Goal: Task Accomplishment & Management: Manage account settings

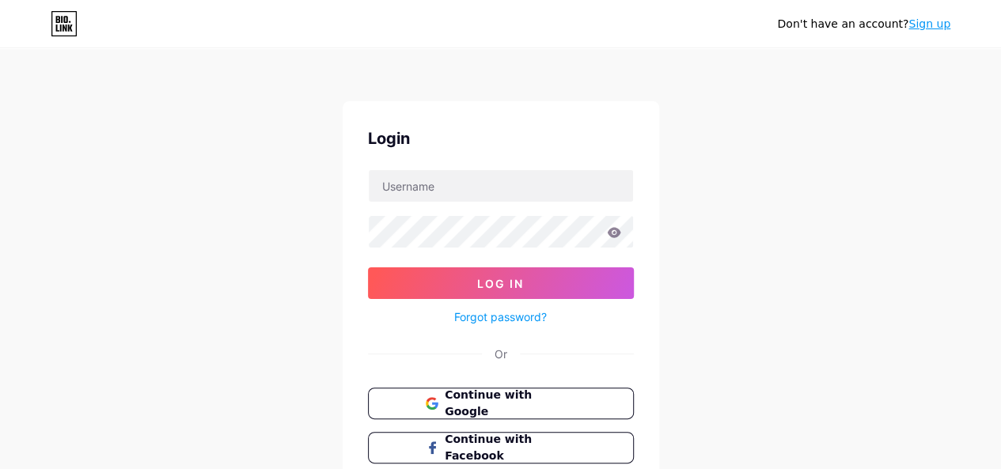
click at [816, 94] on div "Don't have an account? Sign up Login Log In Forgot password? Or Continue with G…" at bounding box center [500, 292] width 1001 height 584
click at [484, 191] on input "text" at bounding box center [501, 186] width 264 height 32
click at [407, 403] on button "Continue with Google" at bounding box center [501, 404] width 270 height 32
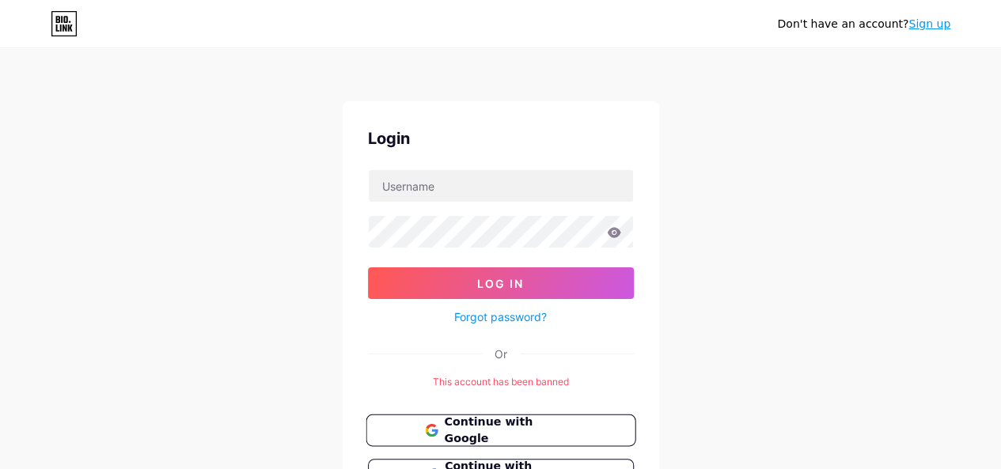
click at [477, 420] on span "Continue with Google" at bounding box center [510, 431] width 132 height 34
click at [934, 21] on link "Sign up" at bounding box center [930, 23] width 42 height 13
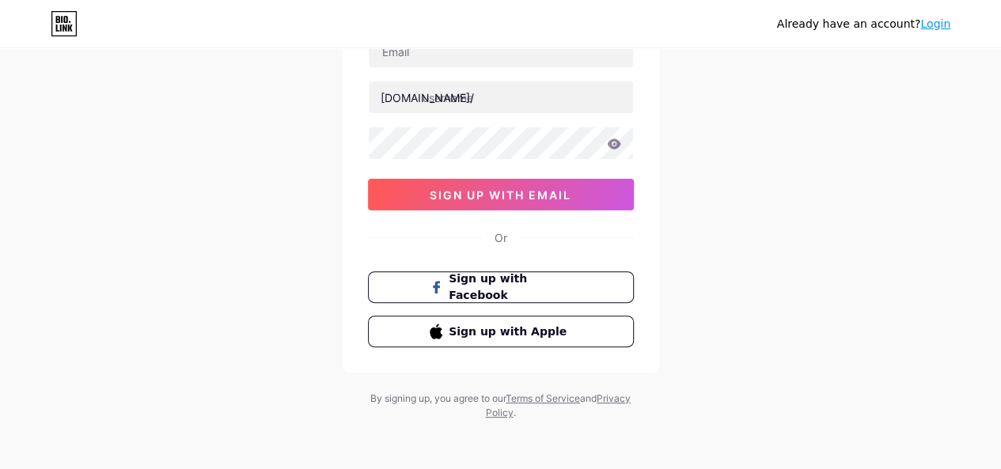
scroll to position [66, 0]
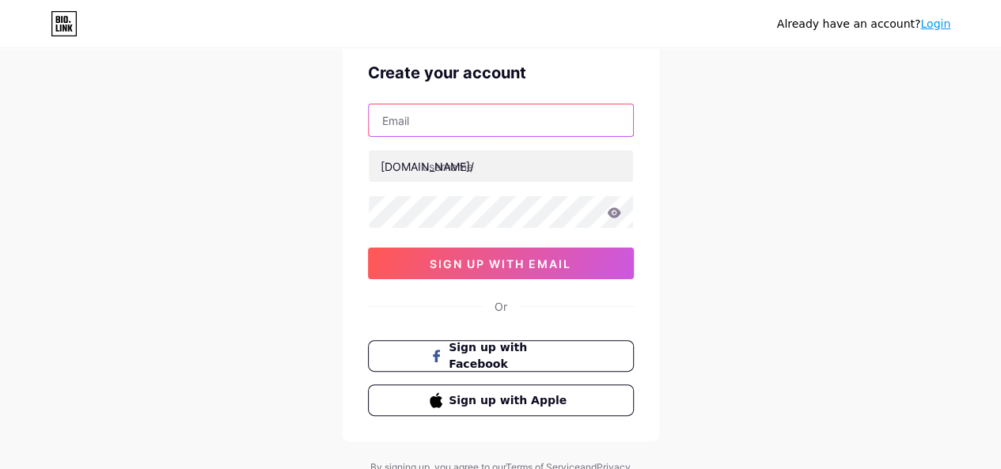
click at [505, 118] on input "text" at bounding box center [501, 120] width 264 height 32
type input "[EMAIL_ADDRESS][DOMAIN_NAME]"
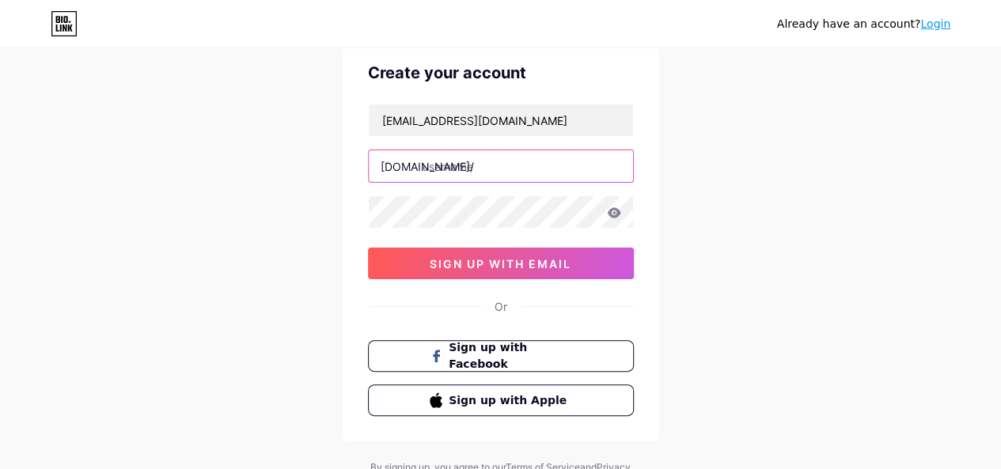
click at [500, 166] on input "text" at bounding box center [501, 166] width 264 height 32
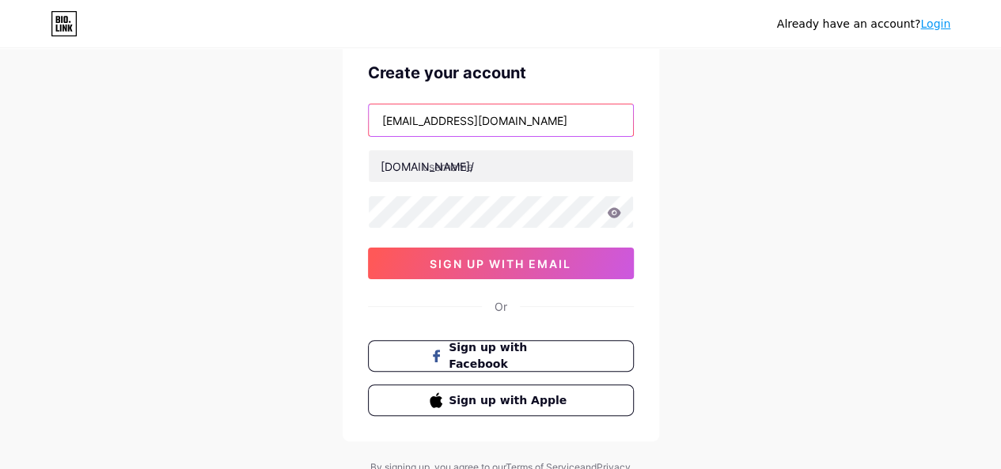
drag, startPoint x: 420, startPoint y: 116, endPoint x: 455, endPoint y: 115, distance: 35.7
click at [455, 115] on input "meladypowell56@gmail.com" at bounding box center [501, 120] width 264 height 32
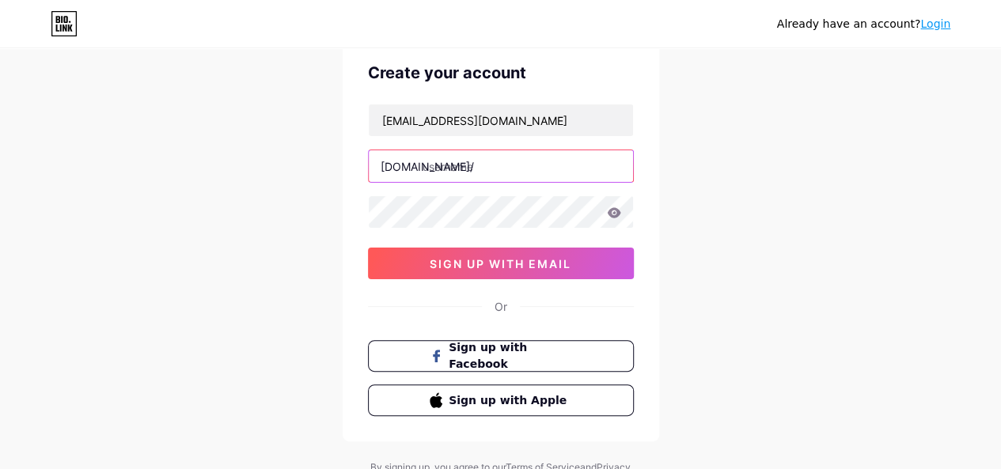
click at [487, 161] on input "text" at bounding box center [501, 166] width 264 height 32
paste input "powell"
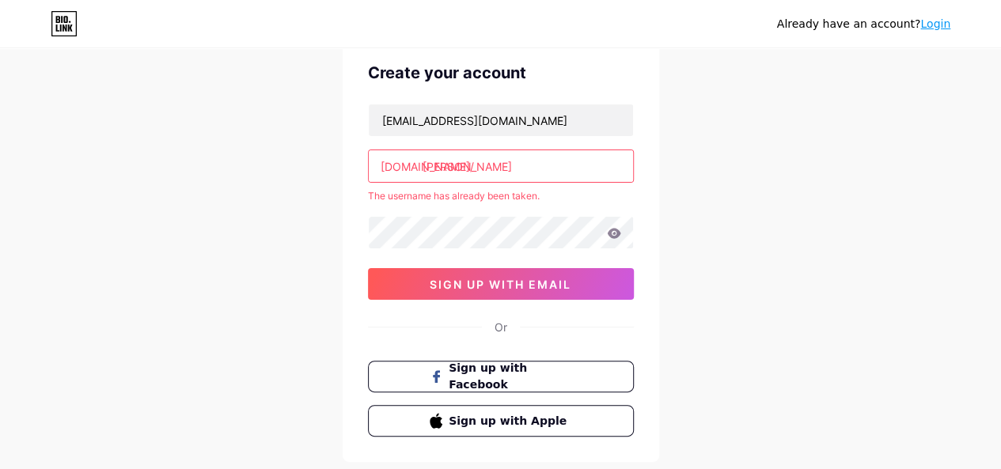
click at [497, 173] on input "powell" at bounding box center [501, 166] width 264 height 32
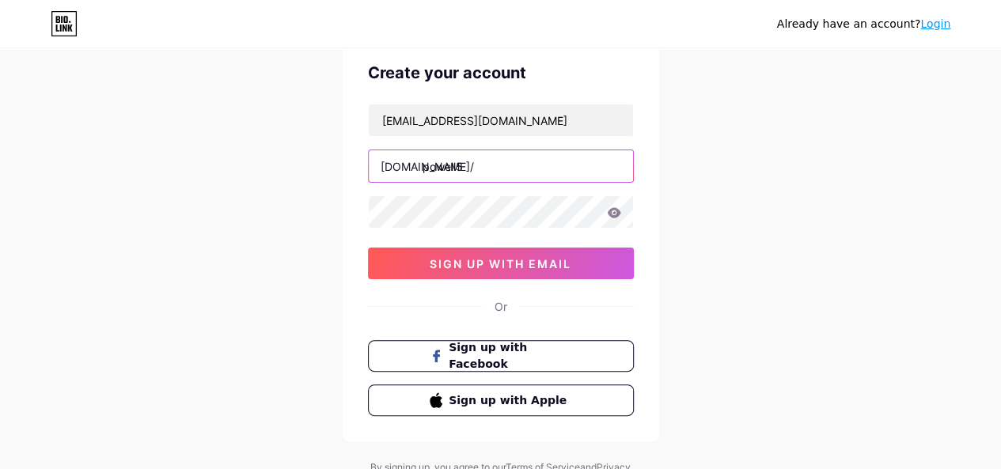
type input "powell5"
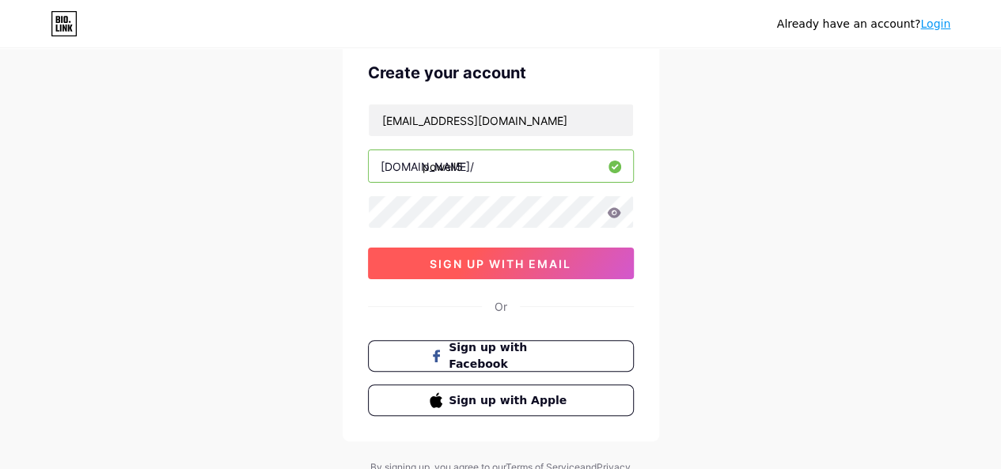
click at [570, 262] on span "sign up with email" at bounding box center [501, 263] width 142 height 13
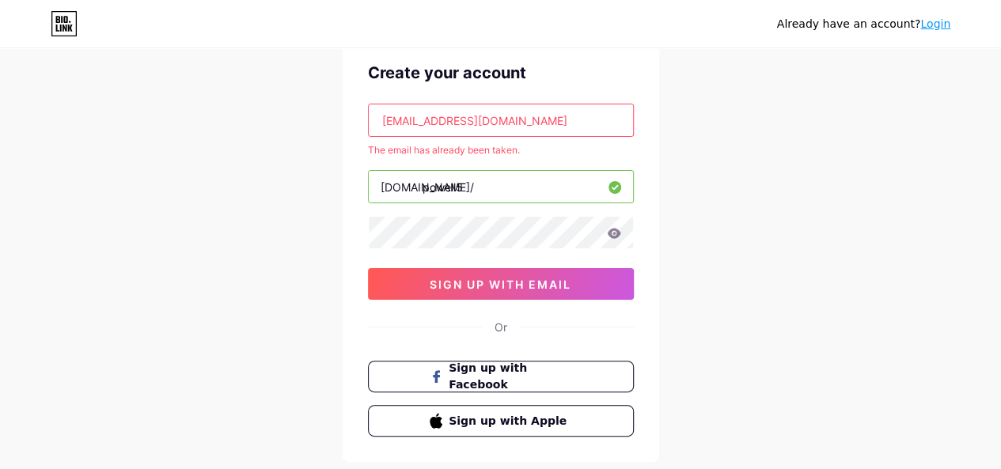
click at [942, 20] on link "Login" at bounding box center [936, 23] width 30 height 13
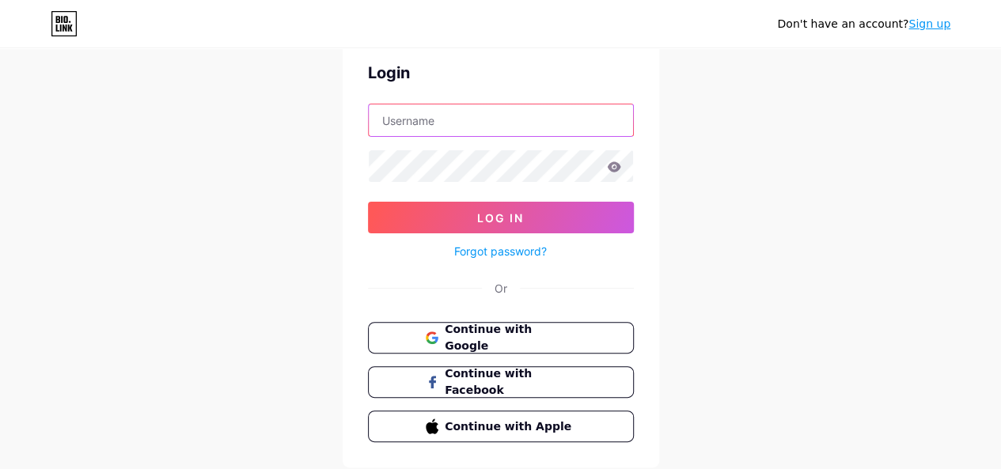
type input "meladypowell56@gmail.com"
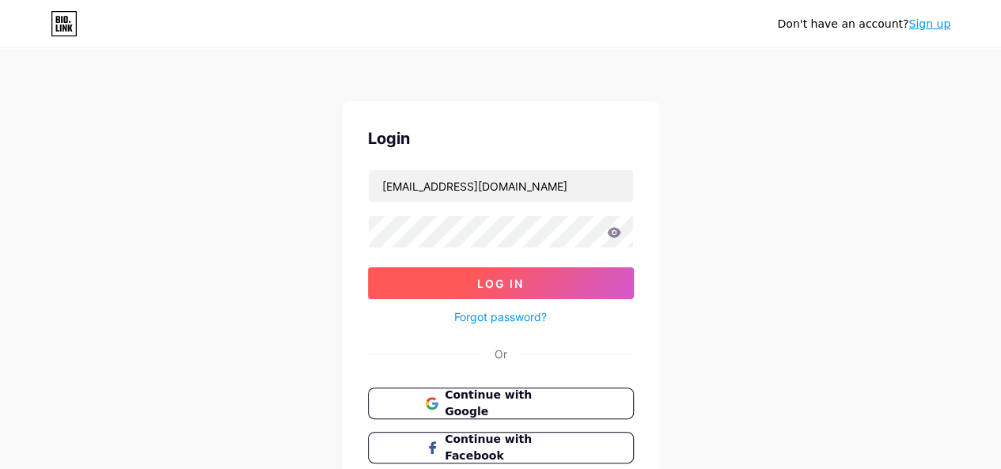
click at [518, 288] on span "Log In" at bounding box center [500, 283] width 47 height 13
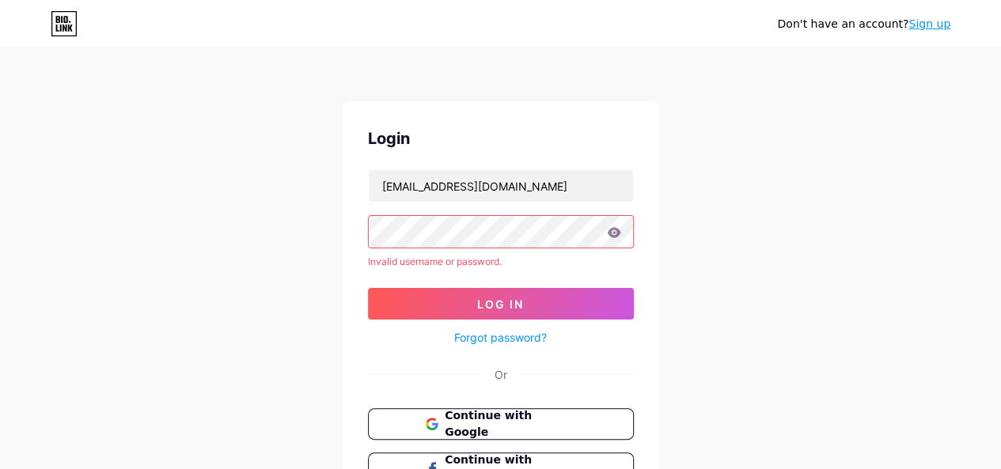
click at [611, 232] on icon at bounding box center [614, 232] width 14 height 11
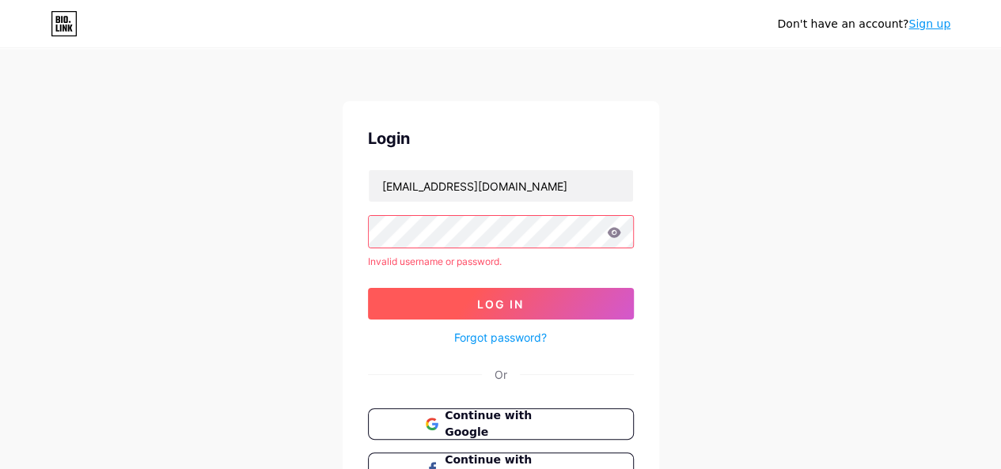
click at [520, 305] on span "Log In" at bounding box center [500, 304] width 47 height 13
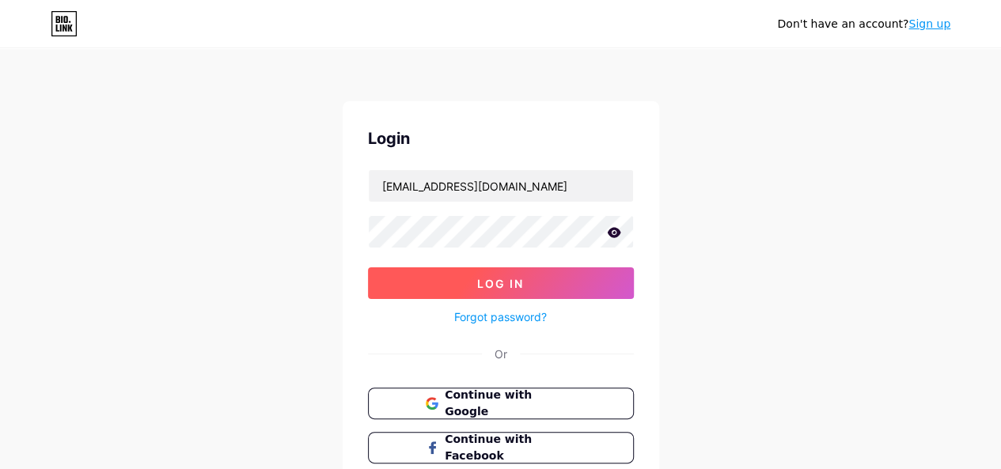
click at [413, 282] on button "Log In" at bounding box center [501, 284] width 266 height 32
